Goal: Find specific page/section: Find specific page/section

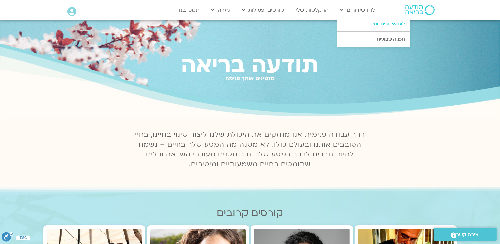
click at [374, 23] on link "לוח שידורים יומי" at bounding box center [373, 23] width 73 height 15
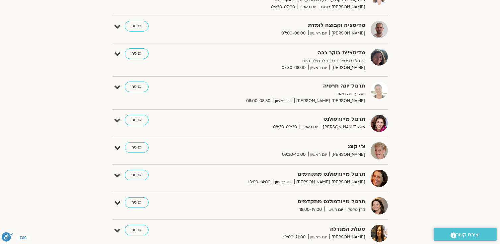
scroll to position [133, 0]
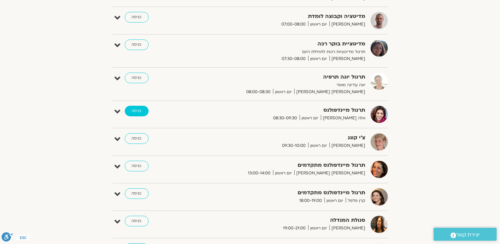
click at [134, 111] on link "כניסה" at bounding box center [137, 111] width 24 height 11
